Goal: Navigation & Orientation: Find specific page/section

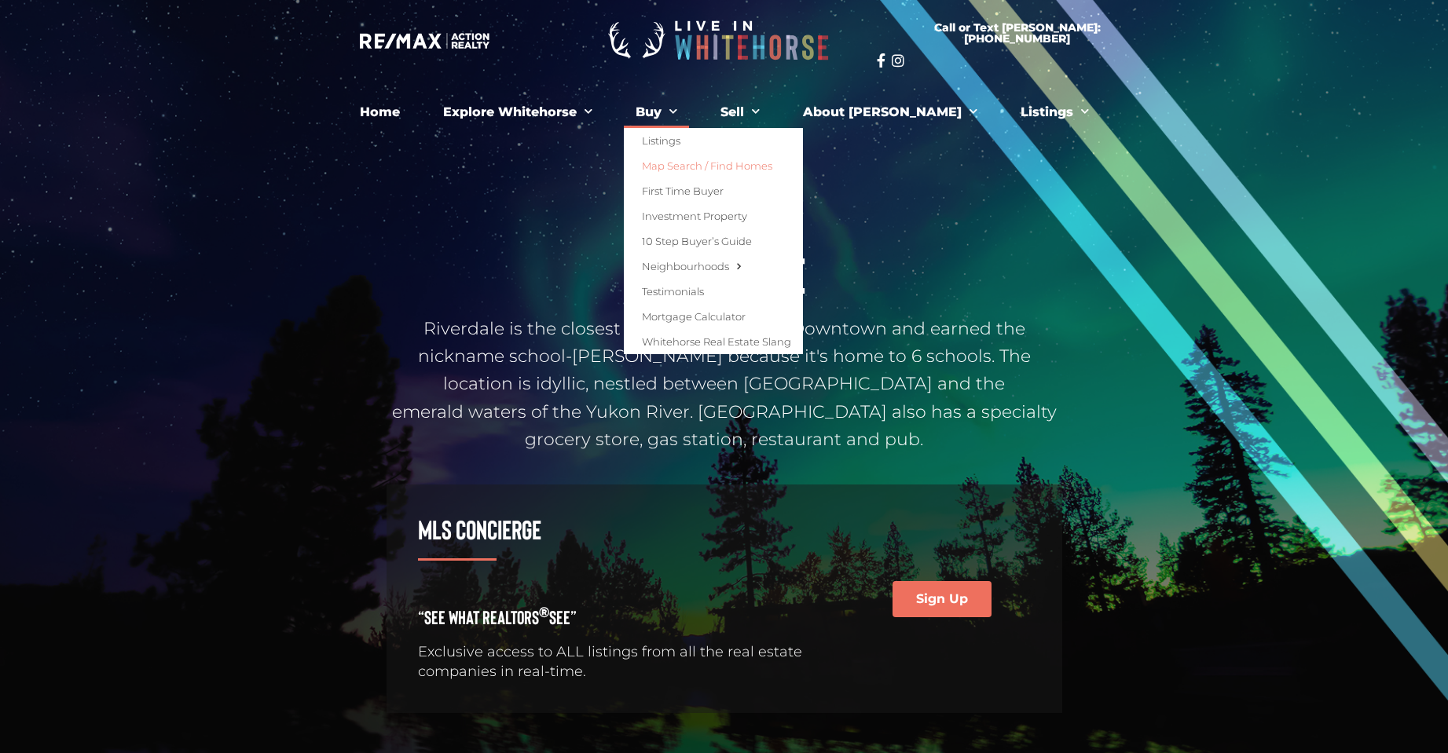
click at [725, 163] on link "Map Search / Find Homes" at bounding box center [713, 165] width 179 height 25
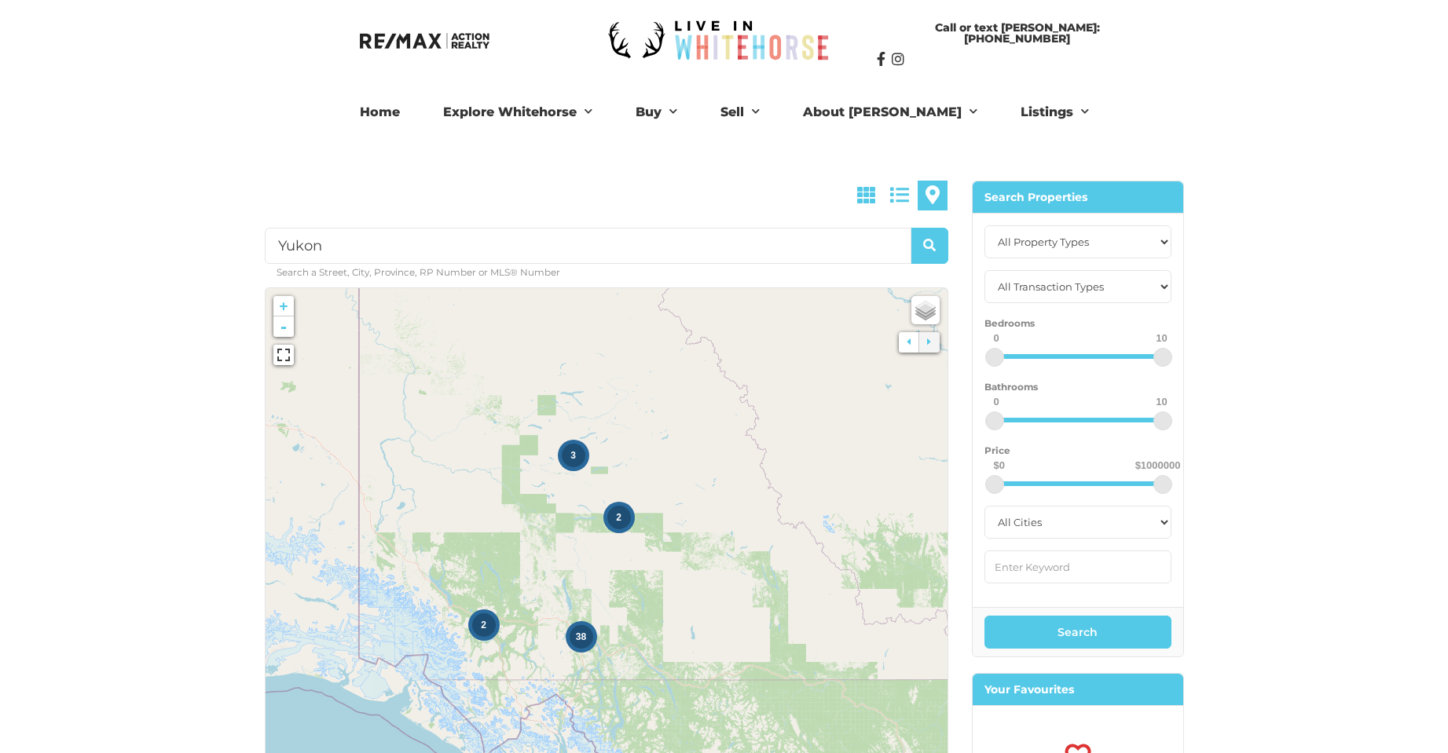
click at [777, 456] on icon at bounding box center [607, 523] width 734 height 506
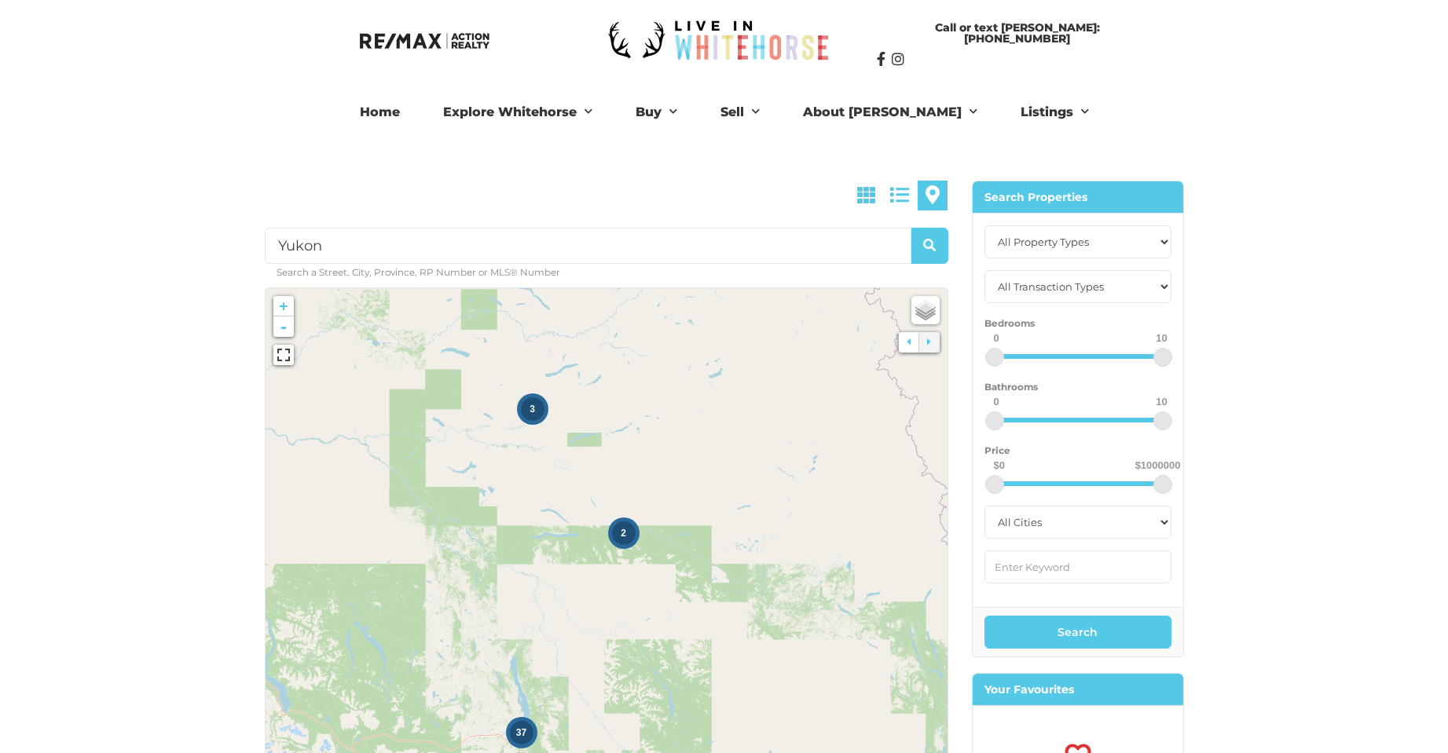
drag, startPoint x: 644, startPoint y: 596, endPoint x: 808, endPoint y: 552, distance: 170.2
click at [808, 552] on icon at bounding box center [770, 478] width 734 height 506
click at [536, 416] on div "3" at bounding box center [533, 410] width 24 height 24
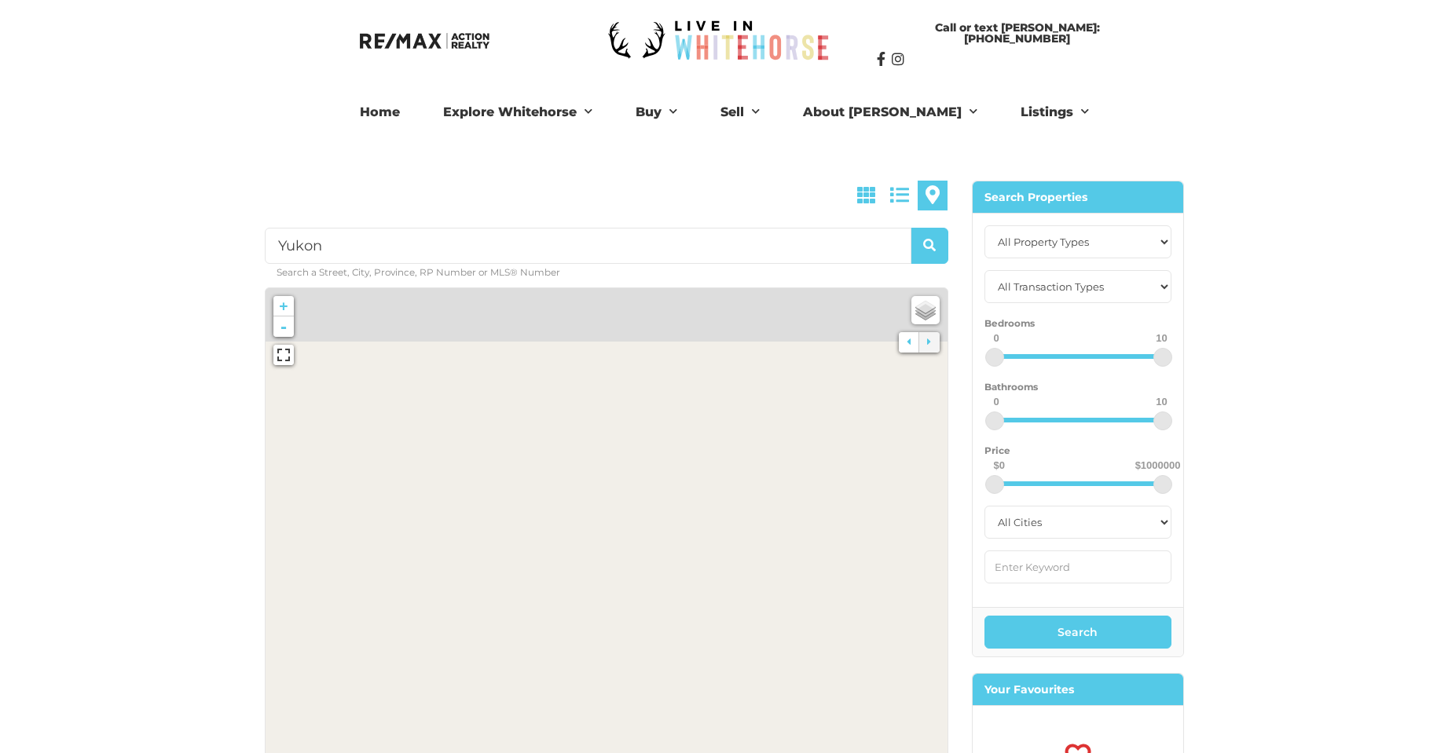
drag, startPoint x: 626, startPoint y: 501, endPoint x: 516, endPoint y: 701, distance: 227.9
click at [529, 673] on icon at bounding box center [568, 625] width 734 height 506
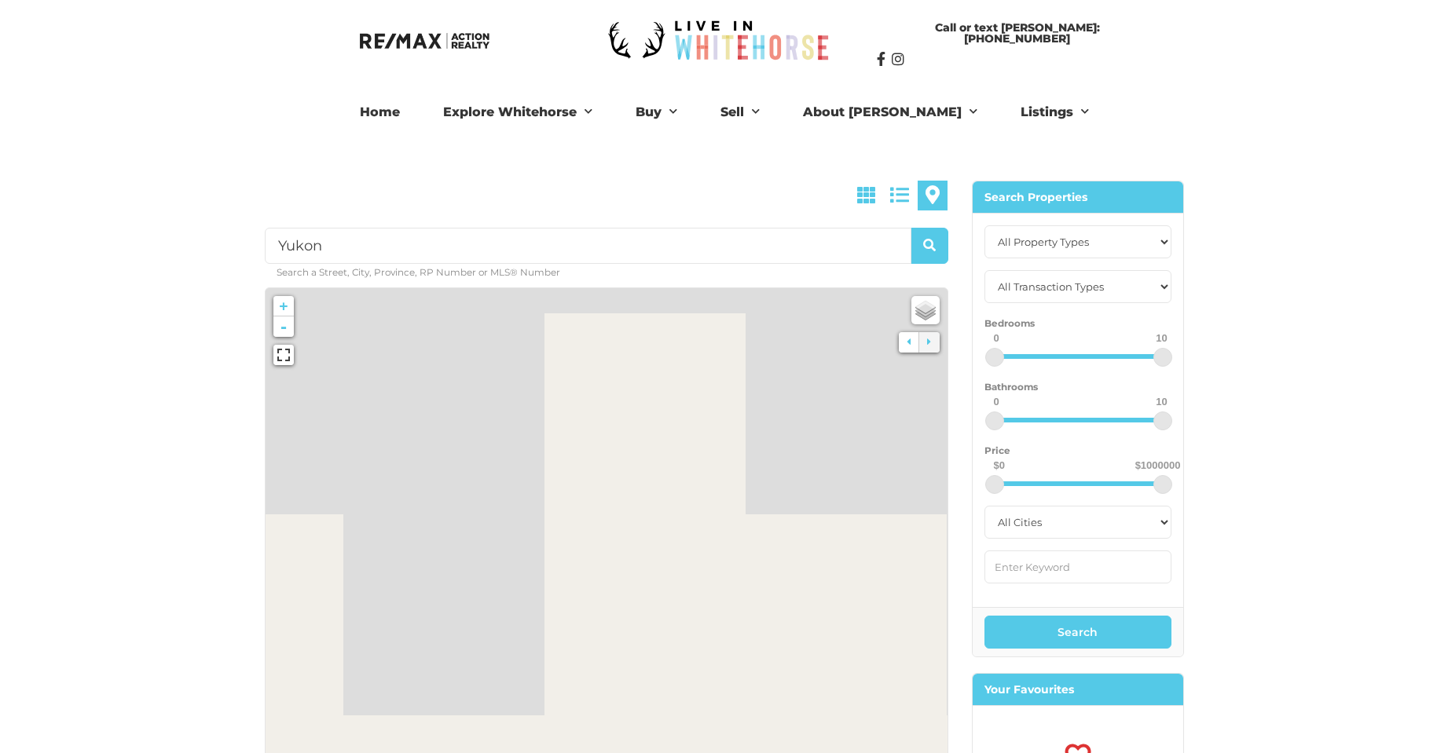
drag, startPoint x: 630, startPoint y: 405, endPoint x: 692, endPoint y: 697, distance: 298.0
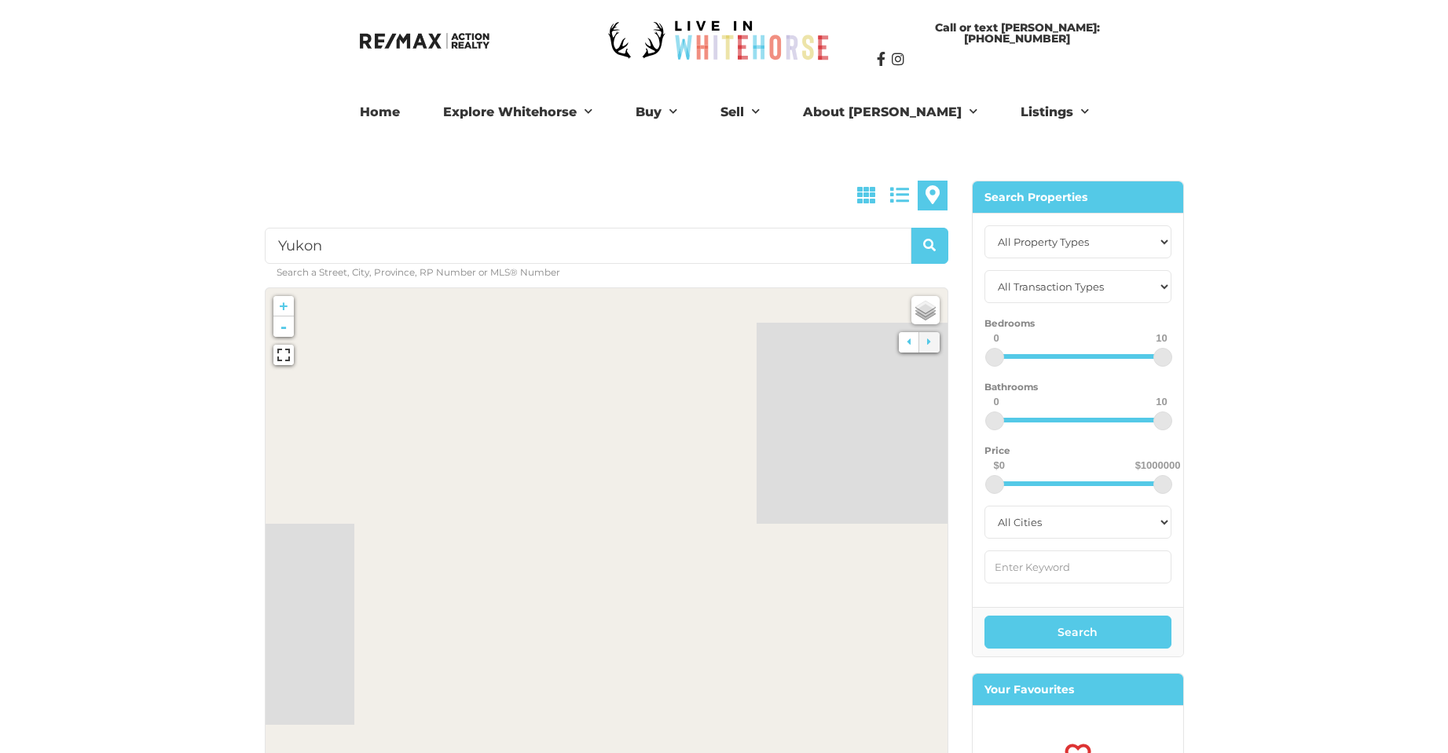
drag, startPoint x: 621, startPoint y: 470, endPoint x: 603, endPoint y: 750, distance: 281.1
click at [614, 738] on icon at bounding box center [596, 701] width 734 height 506
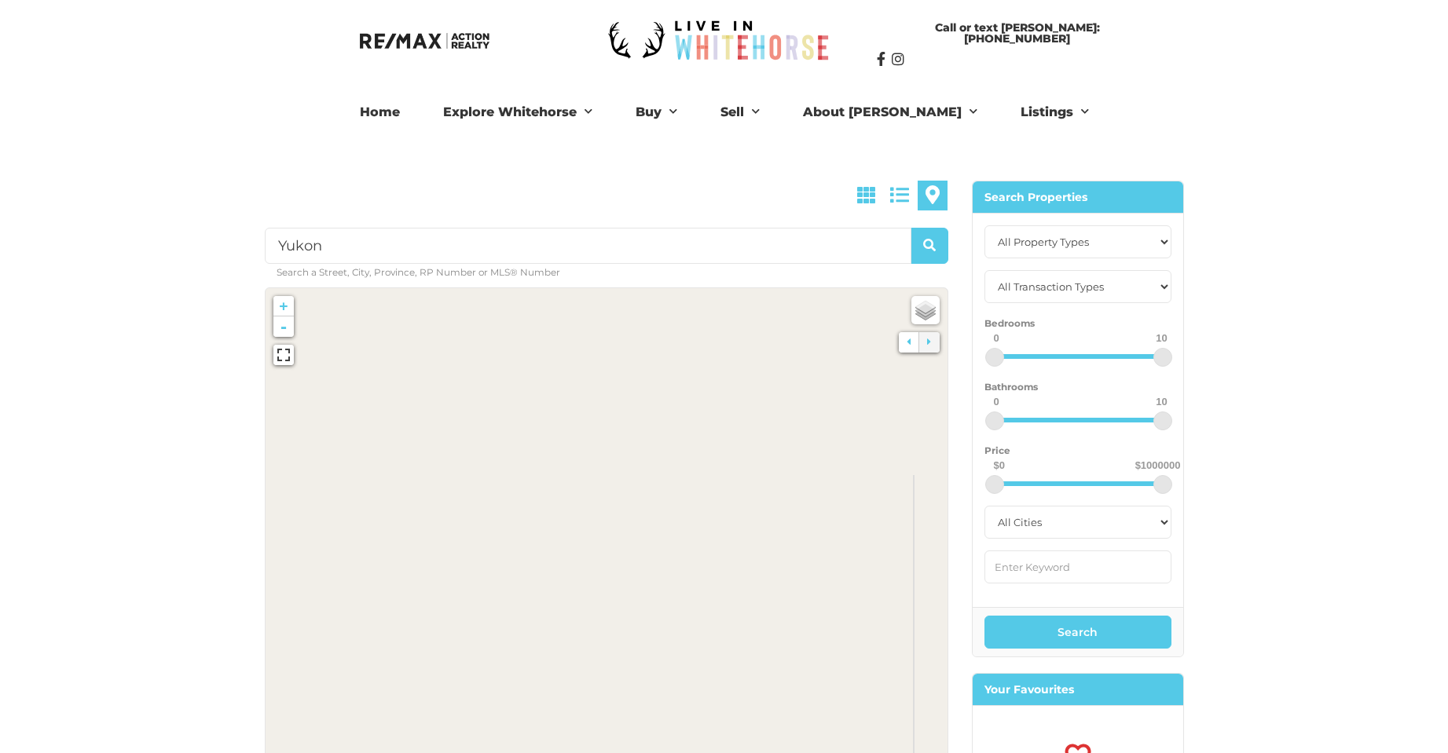
drag, startPoint x: 674, startPoint y: 556, endPoint x: 415, endPoint y: 533, distance: 260.3
drag, startPoint x: 641, startPoint y: 399, endPoint x: 489, endPoint y: 695, distance: 332.7
drag, startPoint x: 537, startPoint y: 508, endPoint x: 529, endPoint y: 442, distance: 66.6
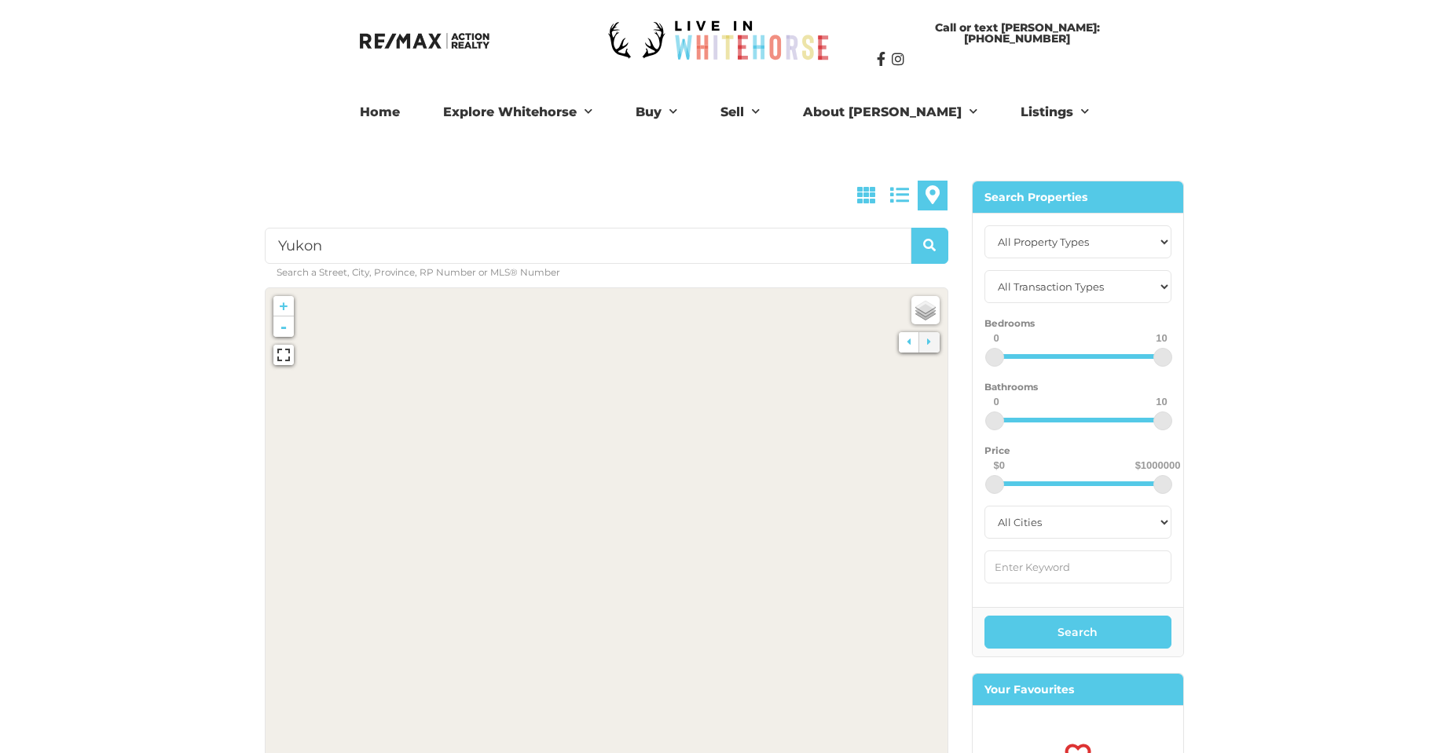
click at [284, 321] on link "-" at bounding box center [283, 327] width 20 height 20
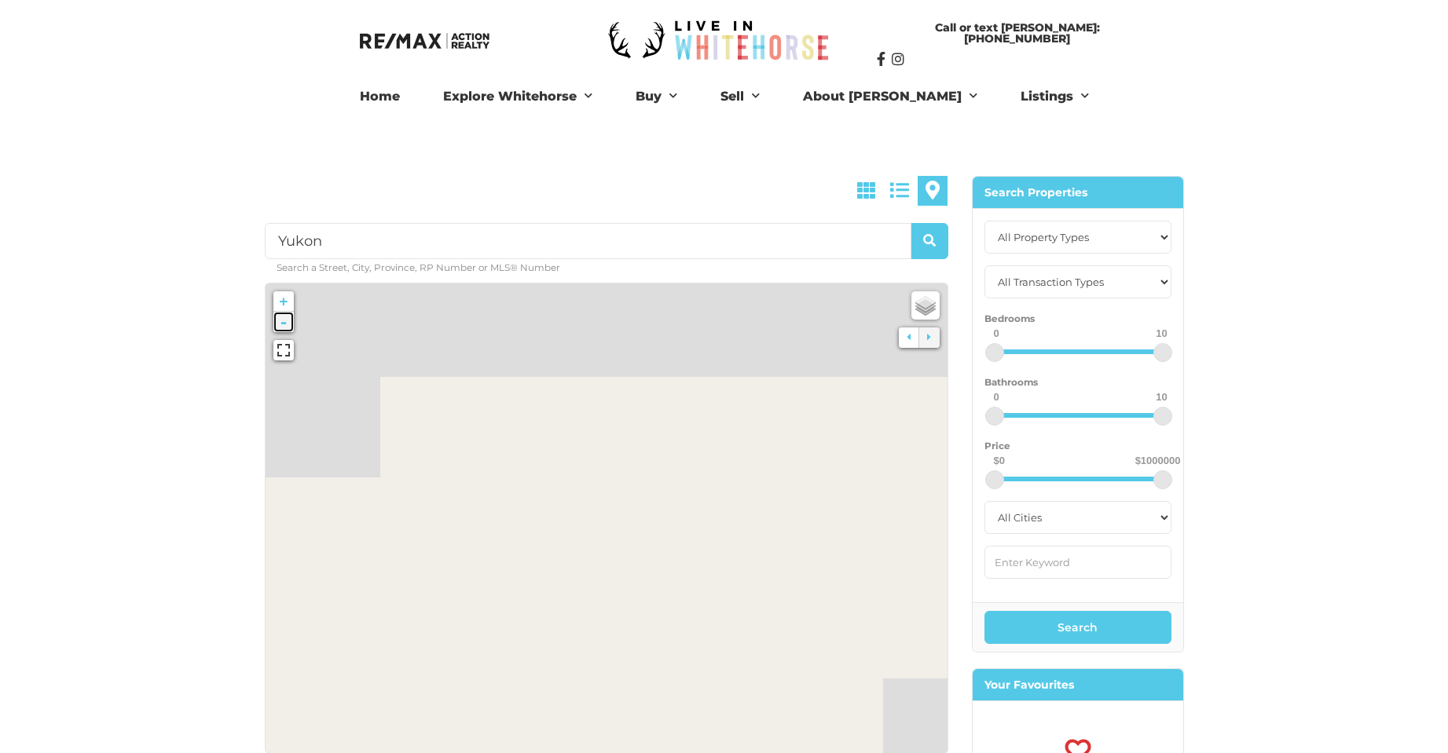
click at [284, 321] on link "-" at bounding box center [283, 322] width 20 height 20
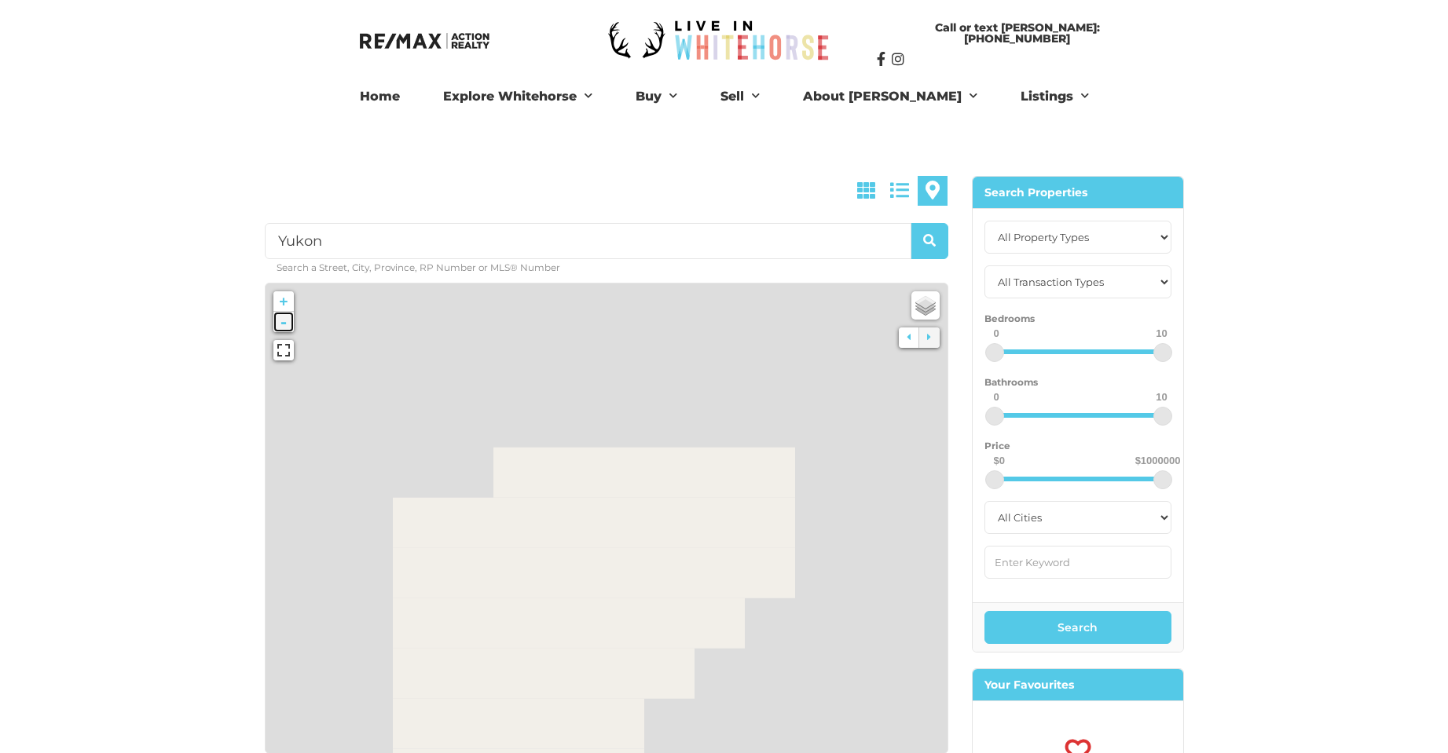
click at [284, 321] on link "-" at bounding box center [283, 322] width 20 height 20
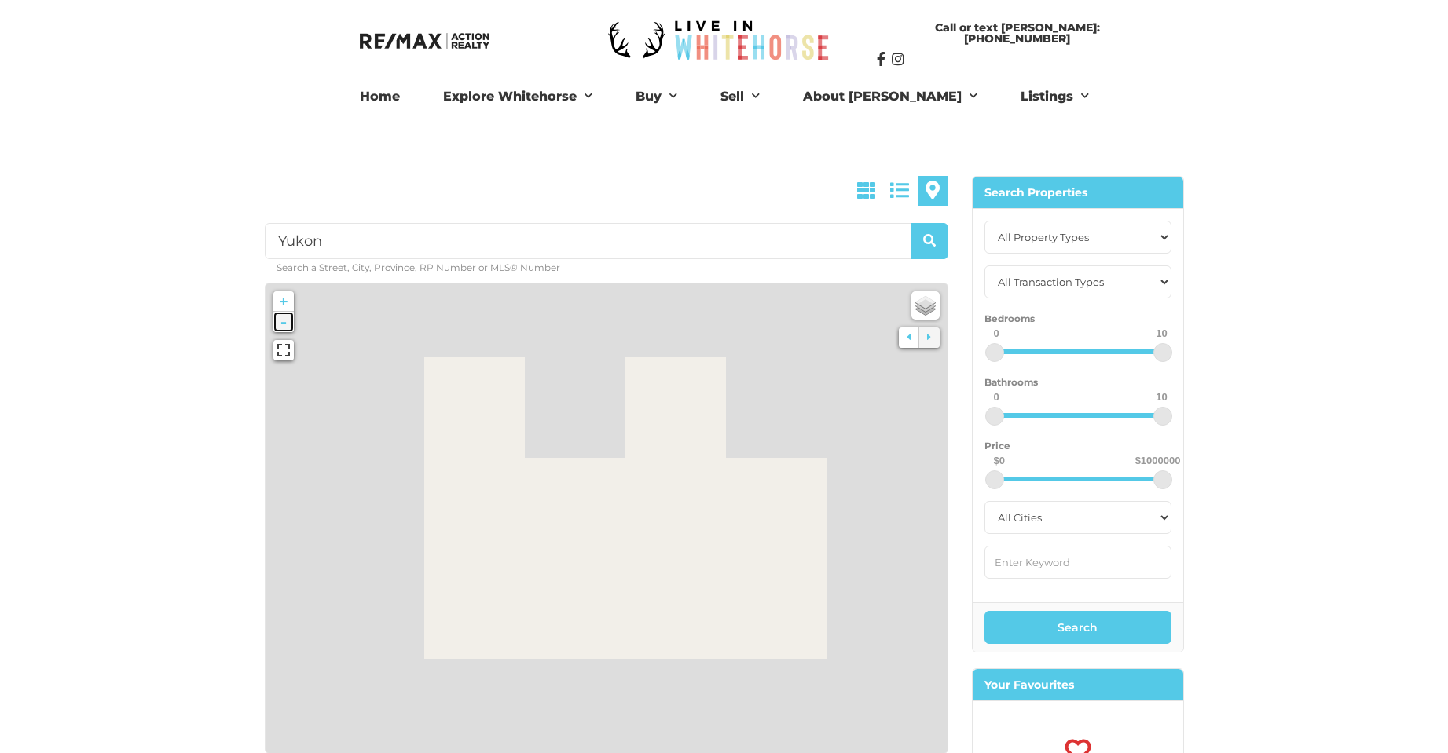
click at [284, 321] on link "-" at bounding box center [283, 322] width 20 height 20
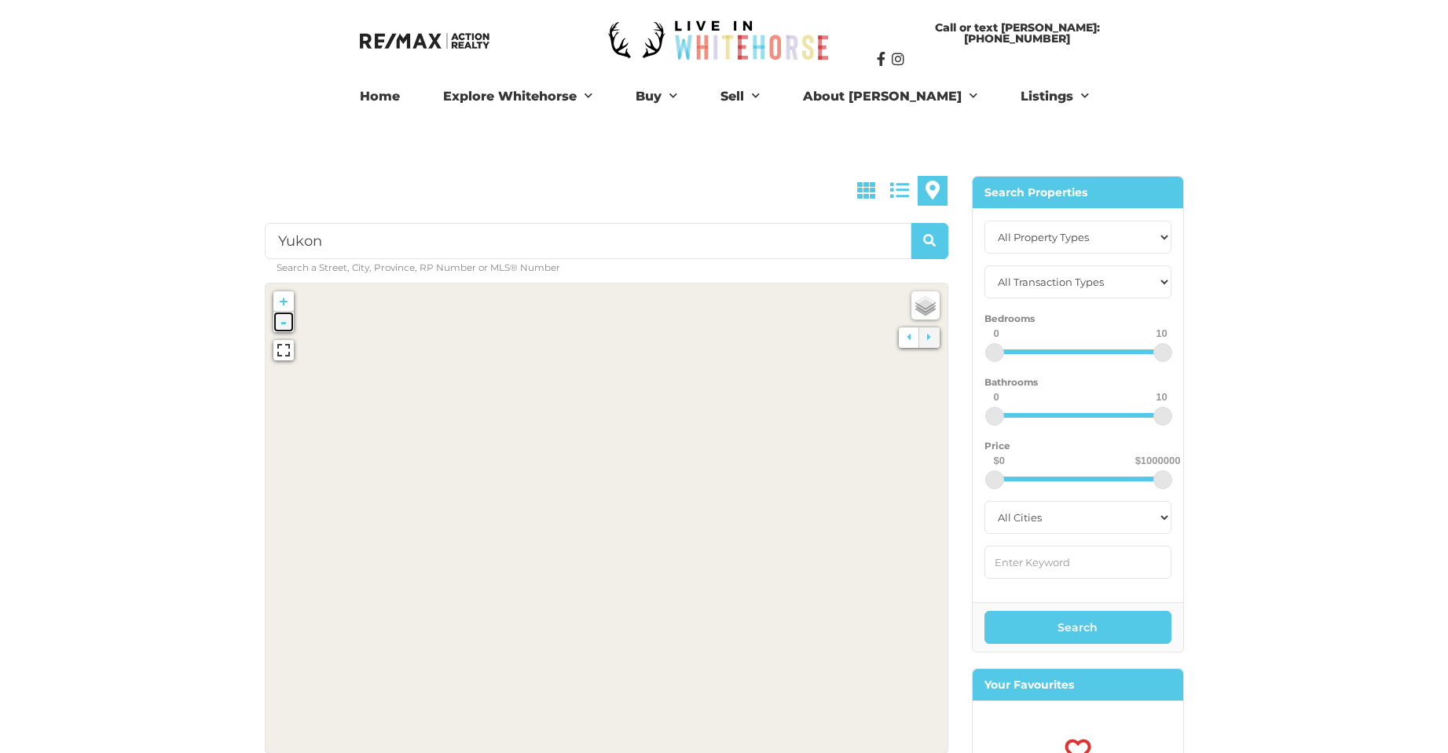
click at [284, 321] on link "-" at bounding box center [283, 322] width 20 height 20
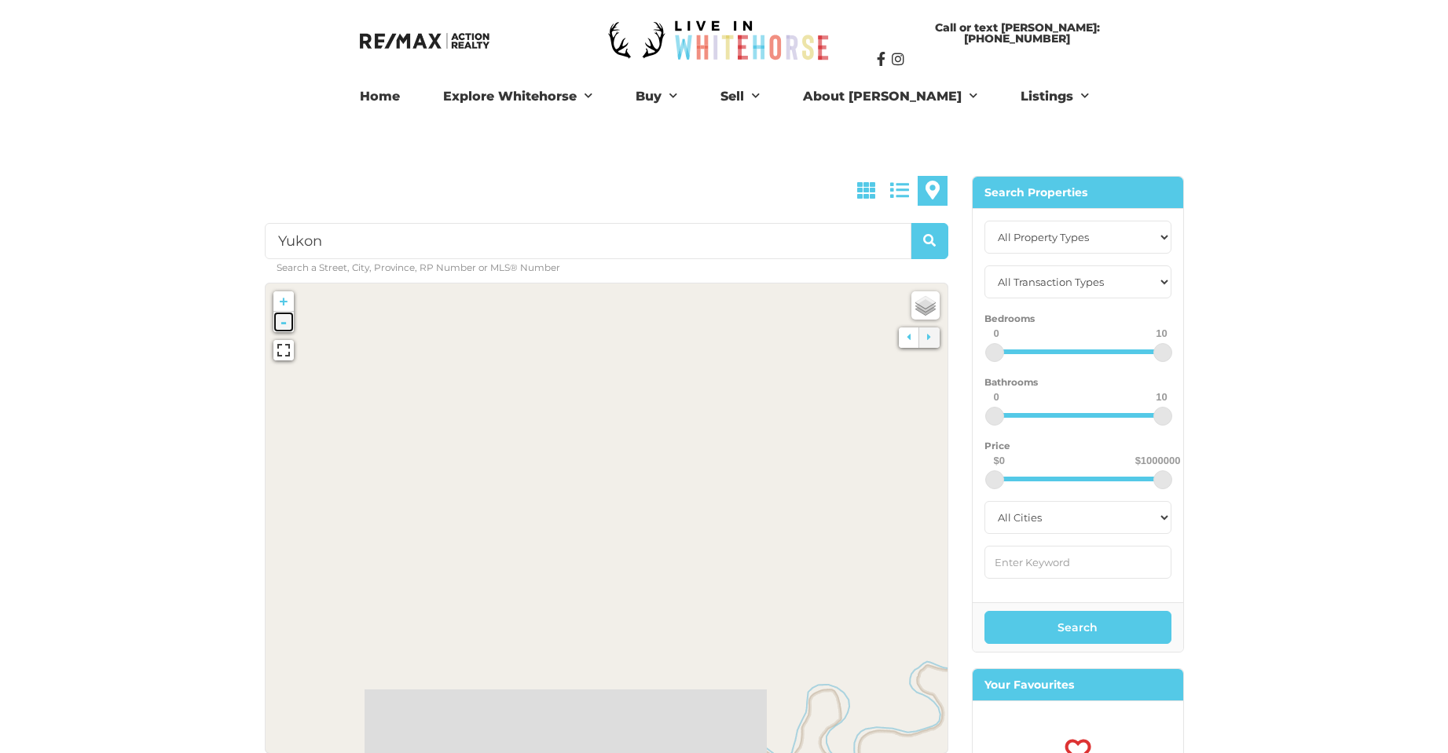
click at [284, 321] on link "-" at bounding box center [283, 322] width 20 height 20
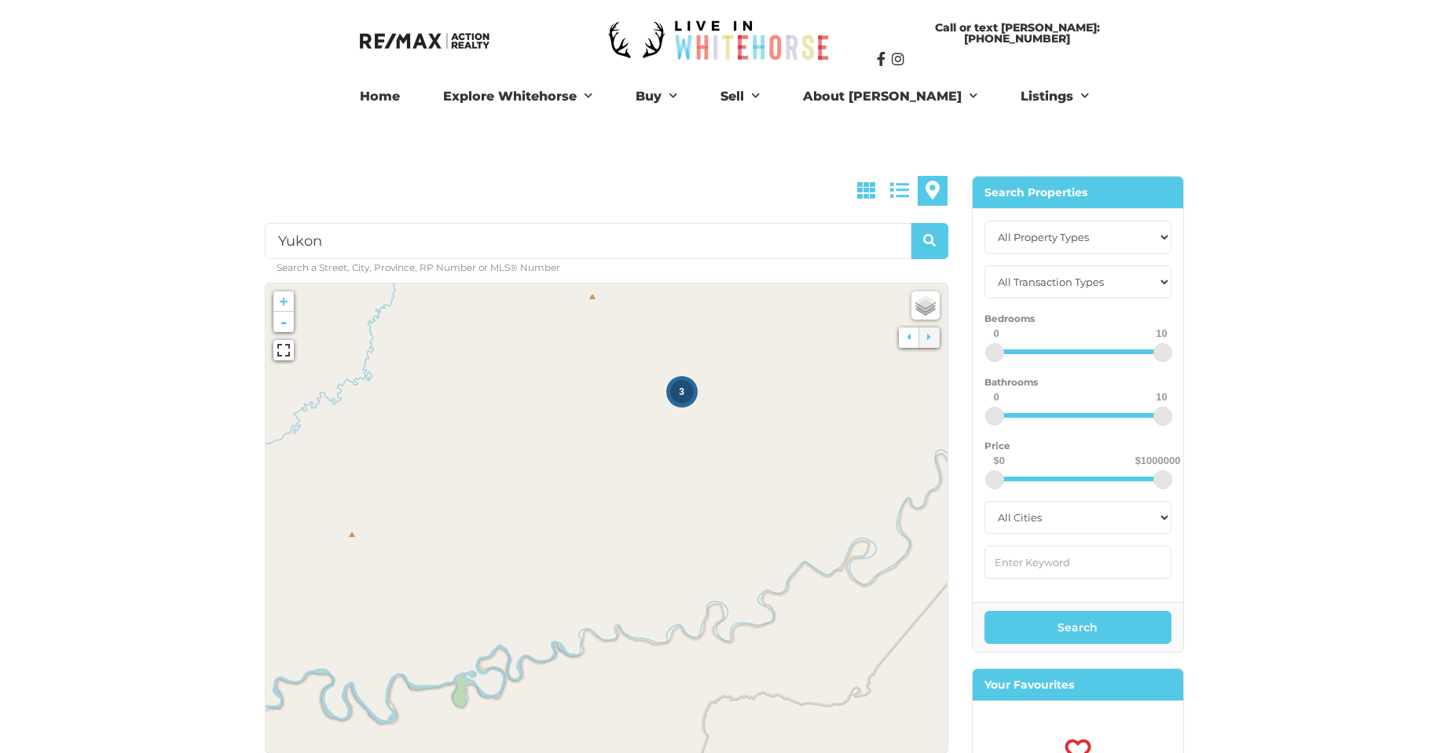
click at [681, 391] on span "3" at bounding box center [681, 392] width 5 height 11
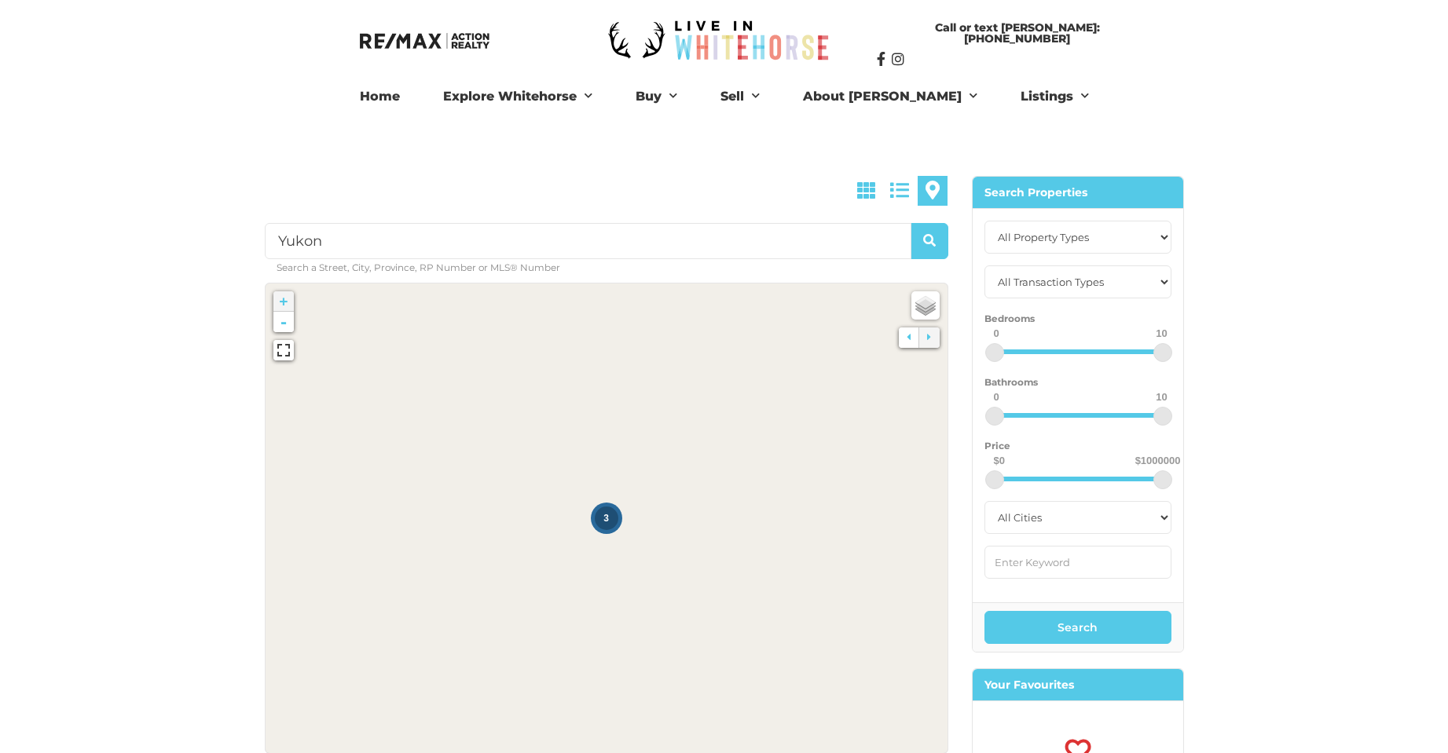
click at [611, 523] on div "3" at bounding box center [607, 519] width 24 height 24
click at [656, 507] on icon at bounding box center [607, 519] width 734 height 506
click at [610, 511] on div "3" at bounding box center [607, 519] width 24 height 24
click at [599, 482] on img at bounding box center [606, 495] width 20 height 32
click at [601, 486] on img at bounding box center [604, 495] width 20 height 32
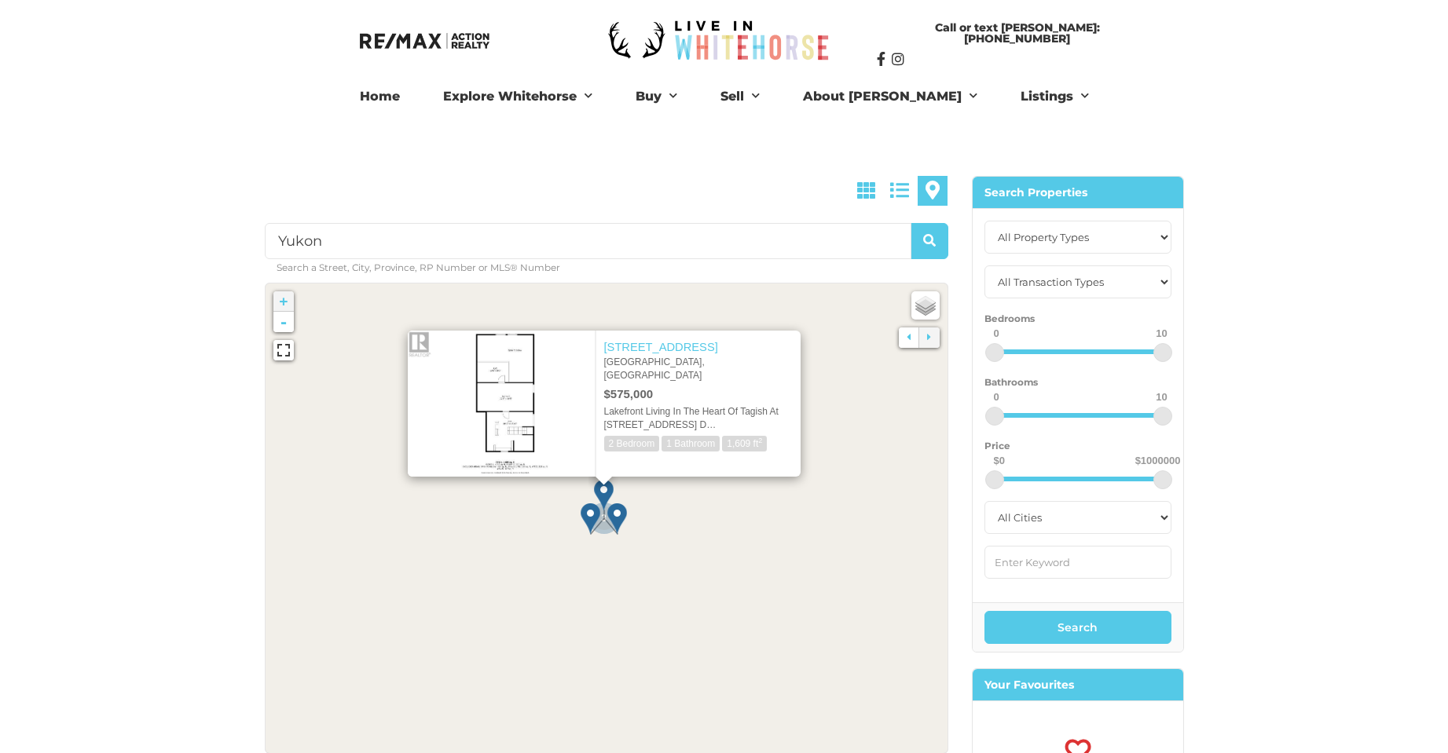
click at [618, 521] on img at bounding box center [617, 519] width 20 height 32
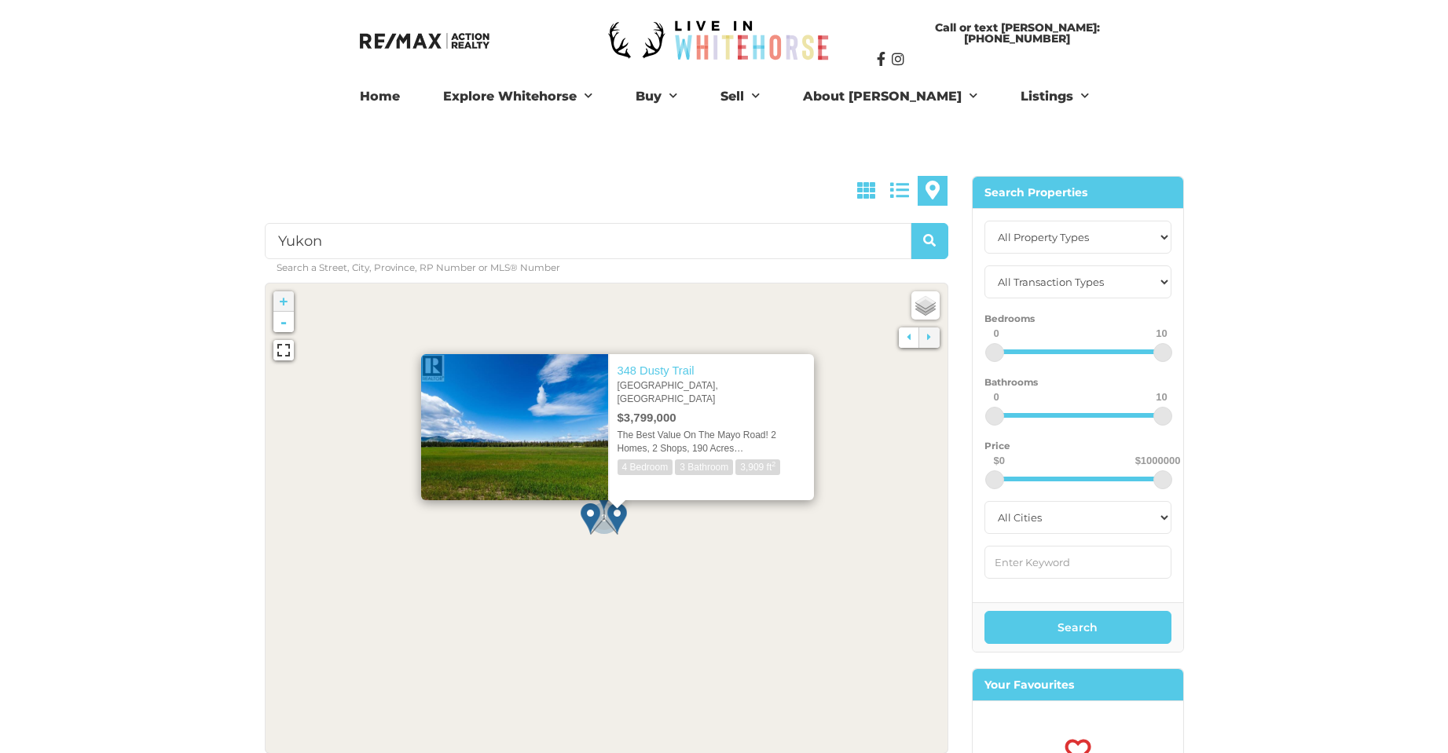
click at [588, 511] on div "× 348 Dusty Trail Whitehorse North, Yukon $3,799,000 The Best Value On The Mayo…" at bounding box center [618, 419] width 456 height 193
